Goal: Information Seeking & Learning: Check status

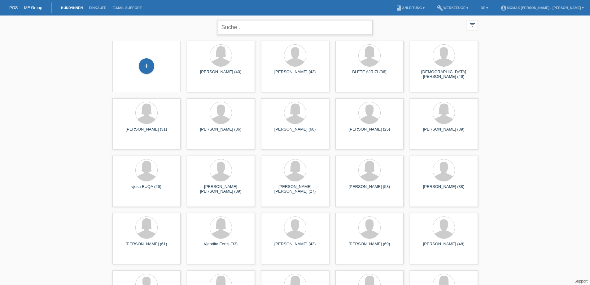
click at [249, 35] on div "close" at bounding box center [295, 26] width 155 height 22
type input "[PERSON_NAME]"
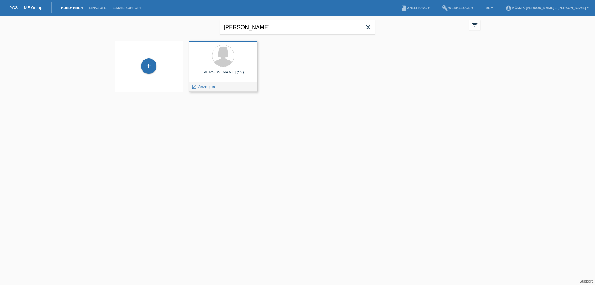
click at [226, 70] on div "[PERSON_NAME] (53)" at bounding box center [223, 75] width 58 height 10
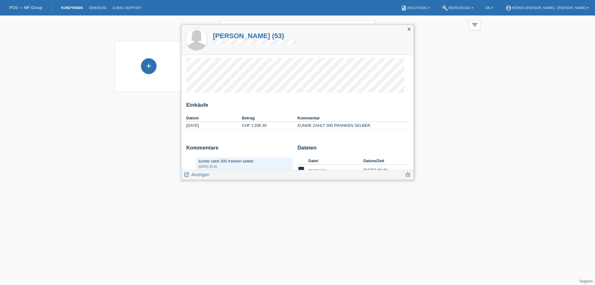
drag, startPoint x: 383, startPoint y: 113, endPoint x: 382, endPoint y: 109, distance: 3.9
click at [382, 111] on div "Einkäufe Datum Betrag Kommentar [DATE] CHF 1'298.30 [PERSON_NAME] ZAHLT 300 [PE…" at bounding box center [297, 118] width 222 height 33
click at [201, 176] on span "Anzeigen" at bounding box center [200, 174] width 18 height 5
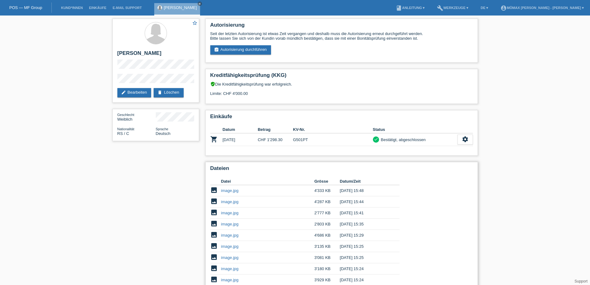
scroll to position [94, 0]
